Goal: Find contact information: Find contact information

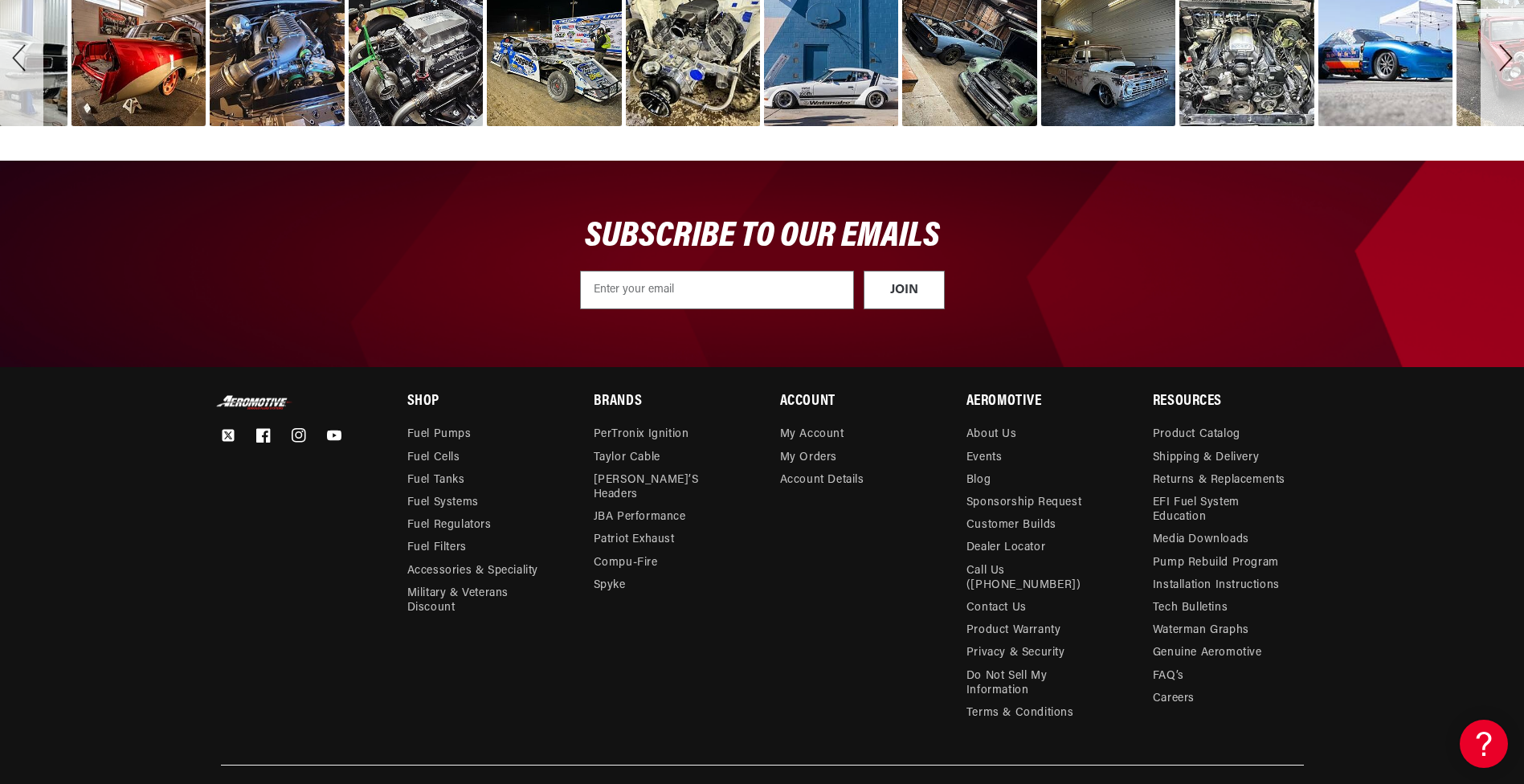
scroll to position [5787, 0]
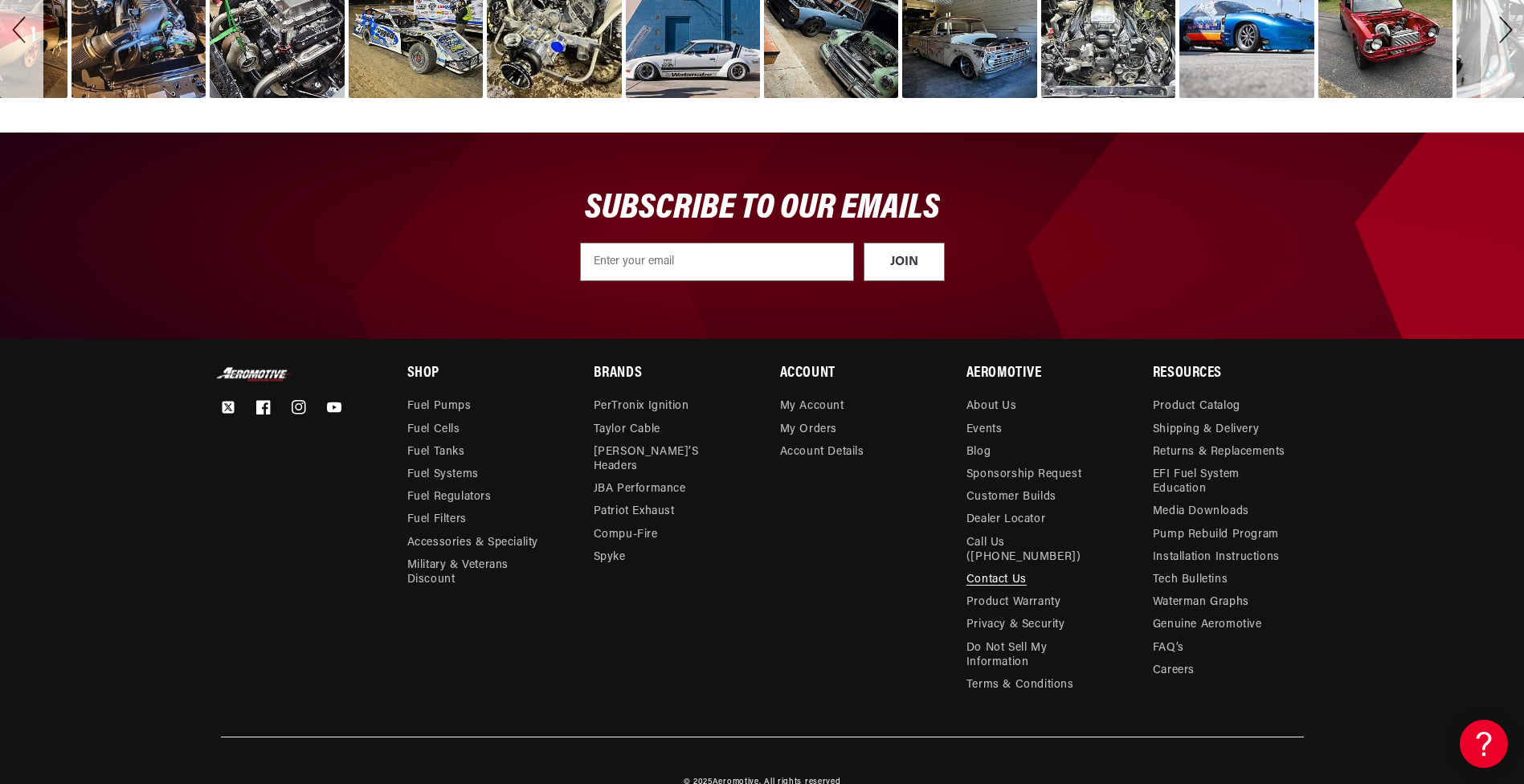
click at [1012, 568] on link "Contact Us" at bounding box center [996, 579] width 60 height 22
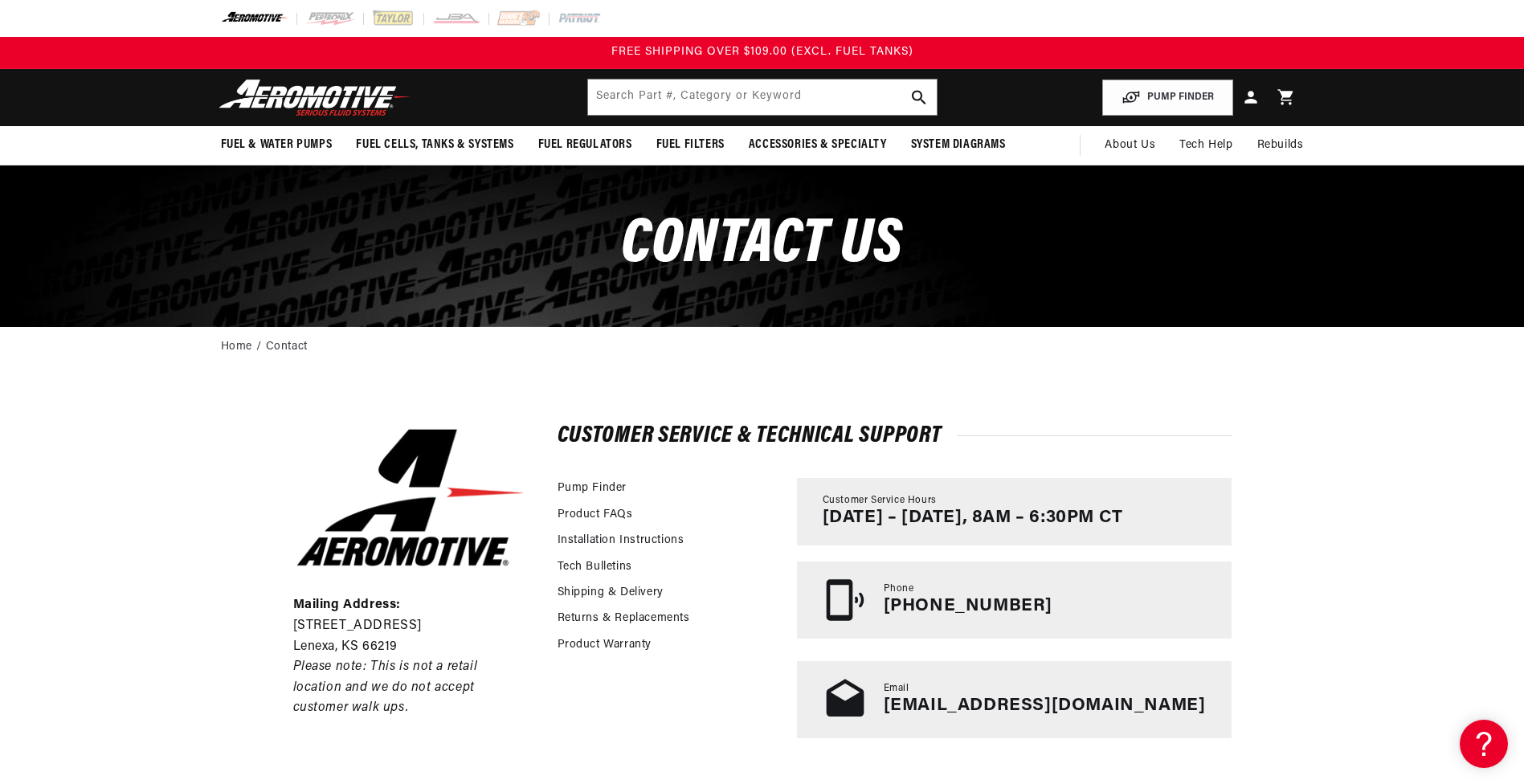
click at [364, 104] on img at bounding box center [315, 97] width 201 height 38
